Goal: Task Accomplishment & Management: Manage account settings

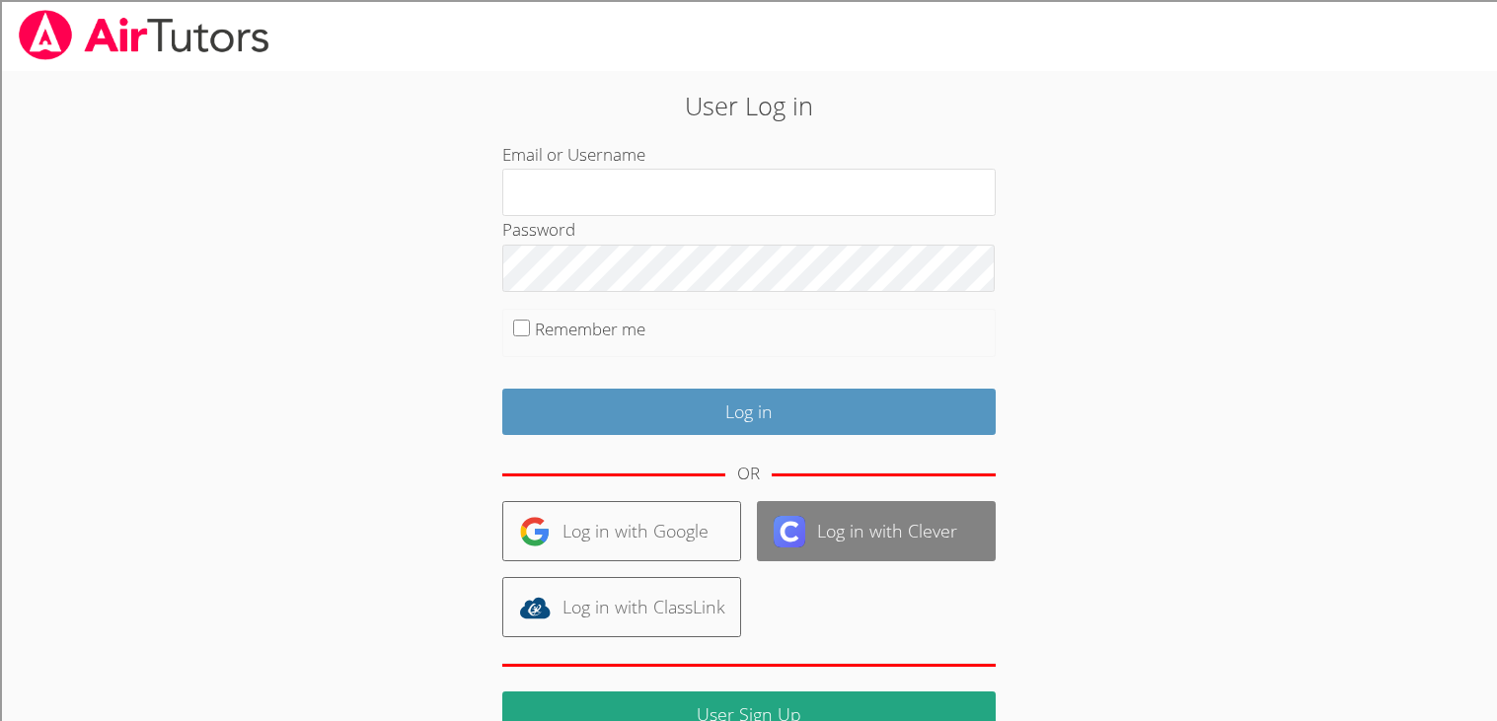
click at [850, 515] on link "Log in with Clever" at bounding box center [876, 531] width 239 height 60
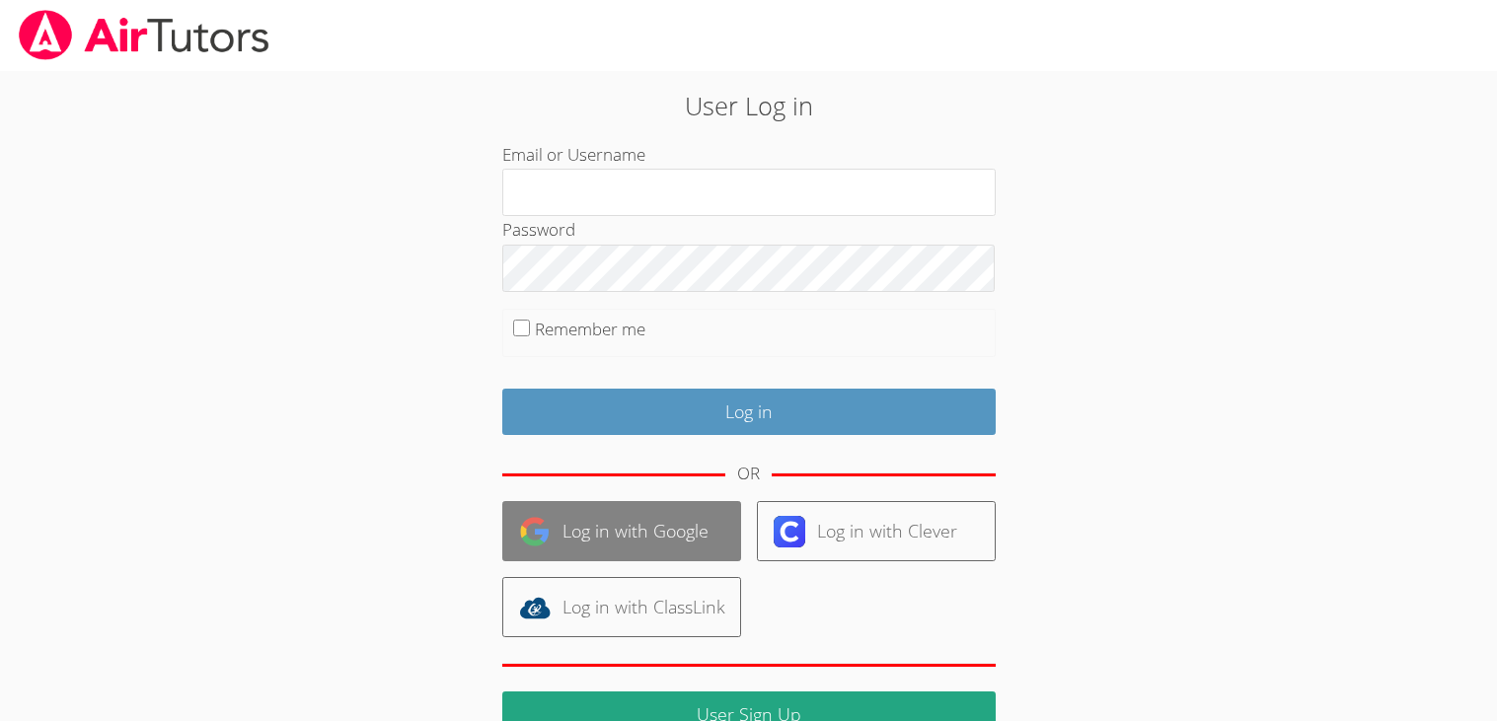
click at [661, 509] on link "Log in with Google" at bounding box center [621, 531] width 239 height 60
